Goal: Information Seeking & Learning: Understand process/instructions

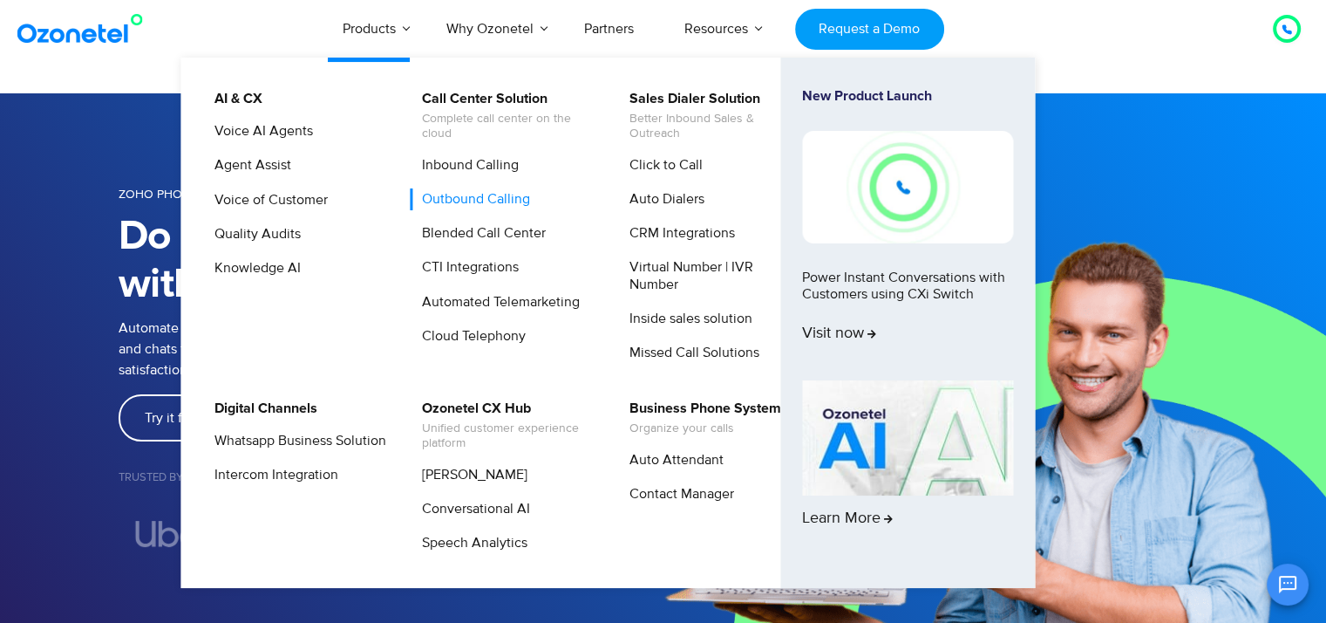
click at [499, 194] on link "Outbound Calling" at bounding box center [472, 199] width 122 height 22
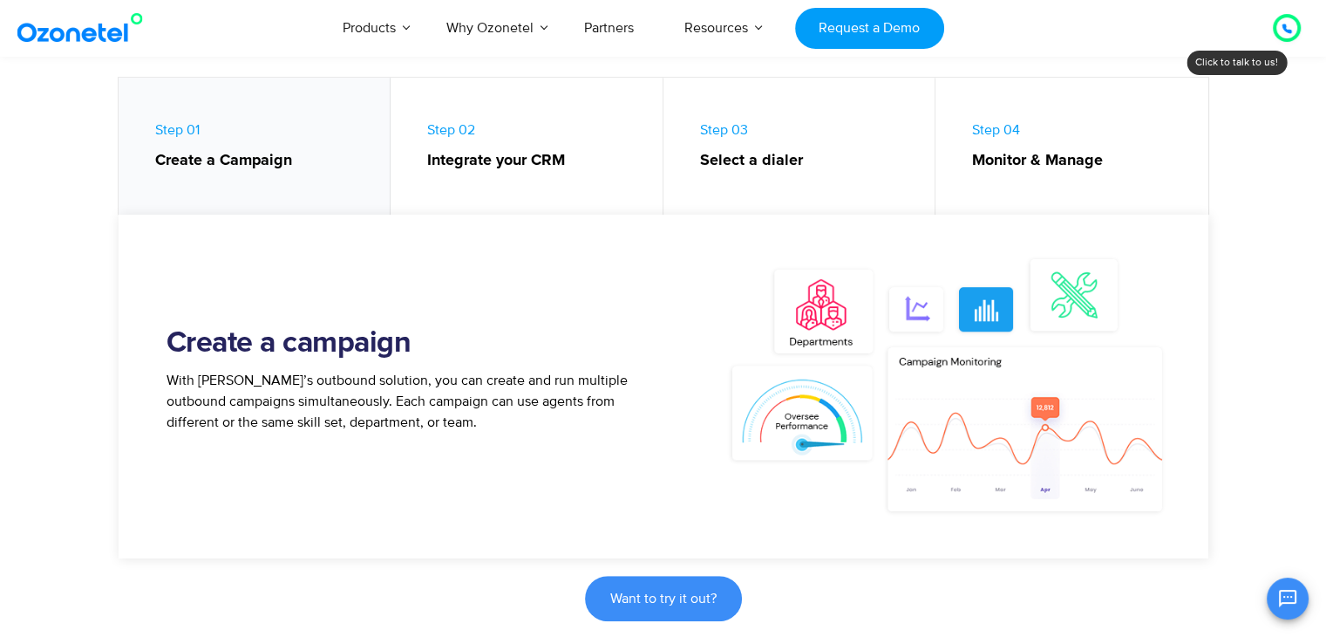
scroll to position [842, 0]
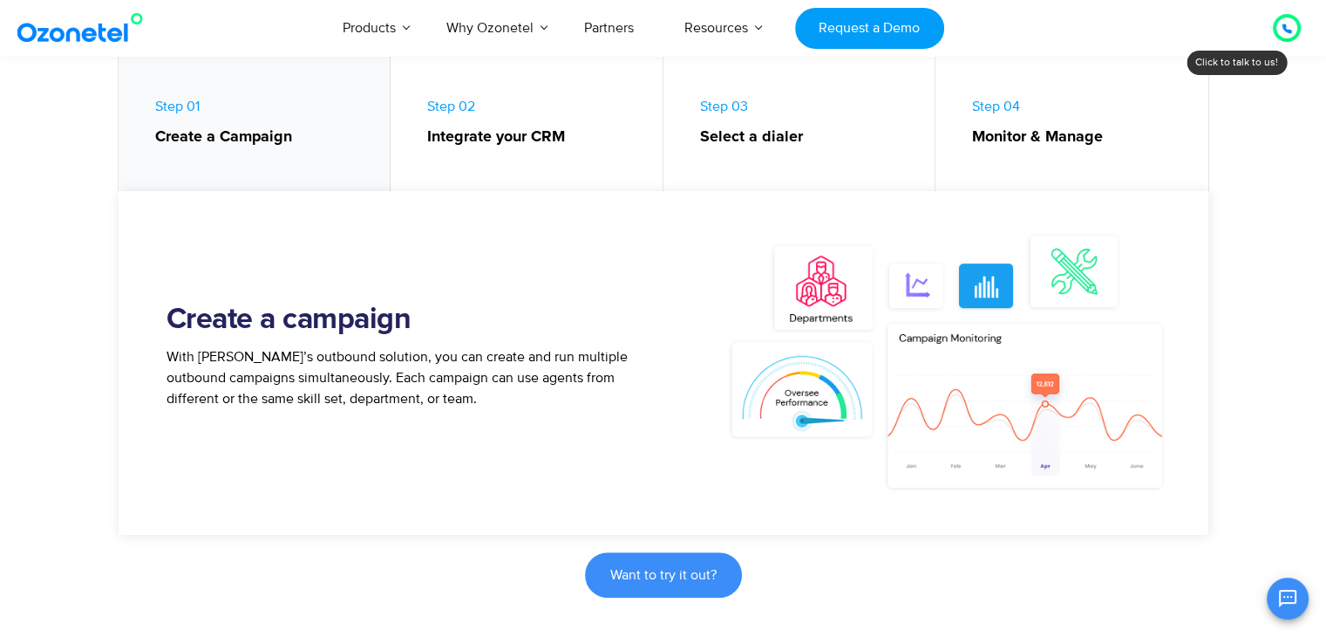
click at [774, 112] on link "Step 03 Select a dialer" at bounding box center [800, 127] width 273 height 146
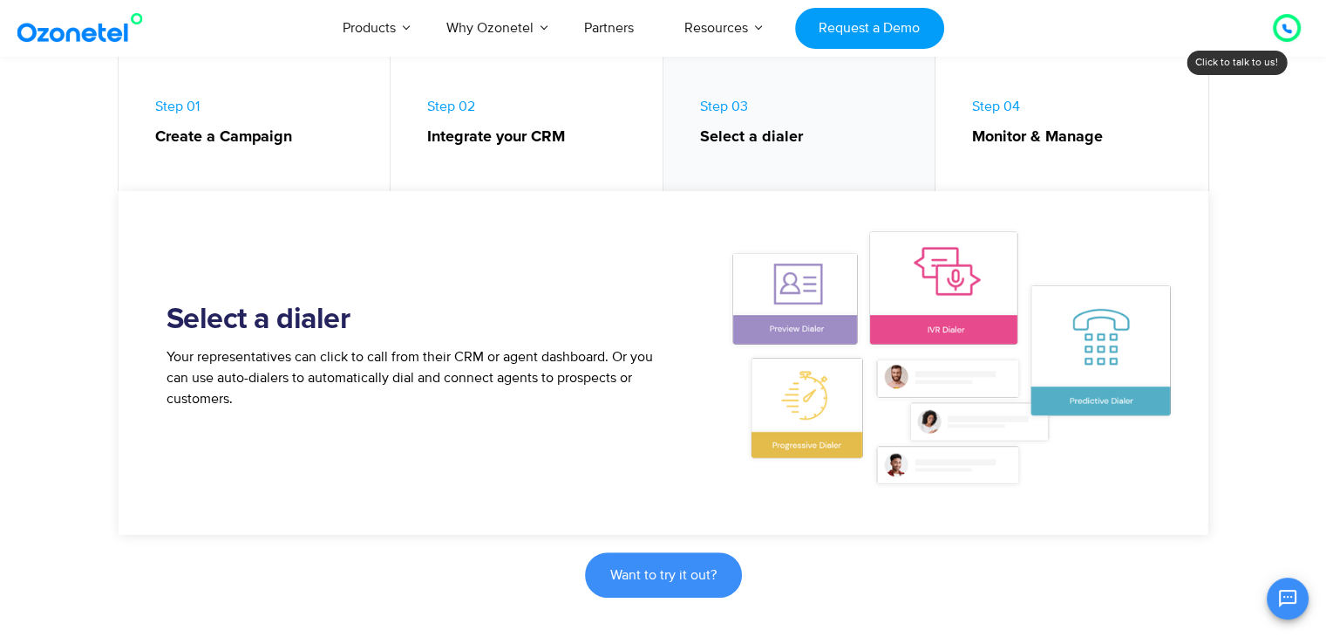
click at [594, 130] on strong "Integrate your CRM" at bounding box center [536, 138] width 218 height 24
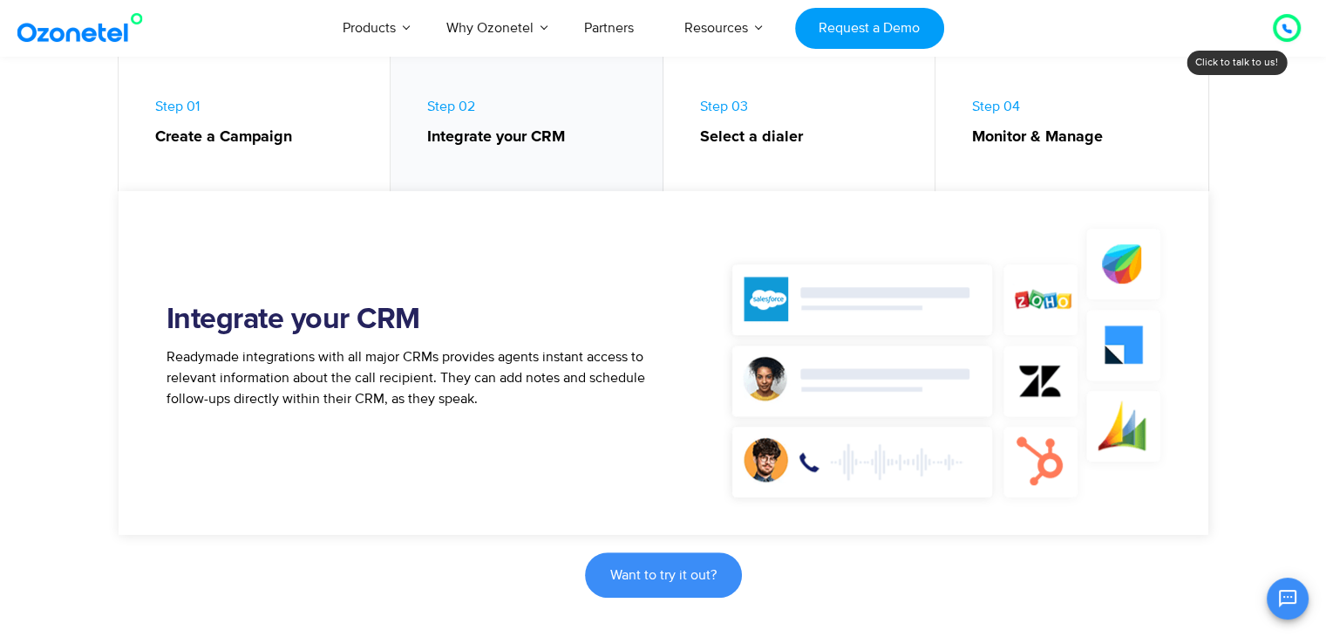
click at [350, 140] on strong "Create a Campaign" at bounding box center [264, 138] width 218 height 24
